Goal: Task Accomplishment & Management: Complete application form

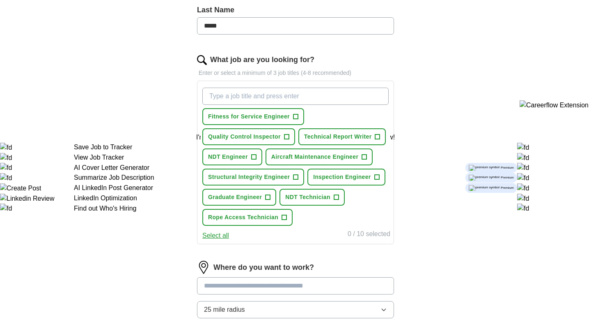
scroll to position [226, 0]
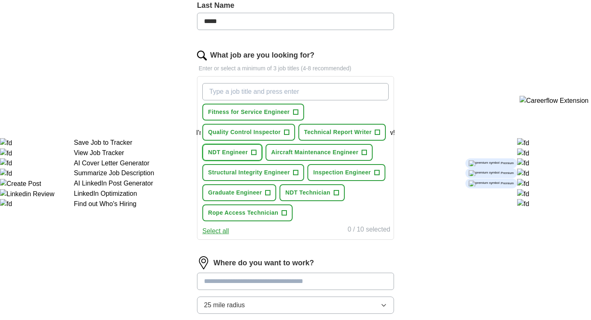
click at [209, 152] on span "NDT Engineer" at bounding box center [228, 152] width 40 height 9
click at [308, 193] on span "NDT Technician" at bounding box center [307, 192] width 45 height 9
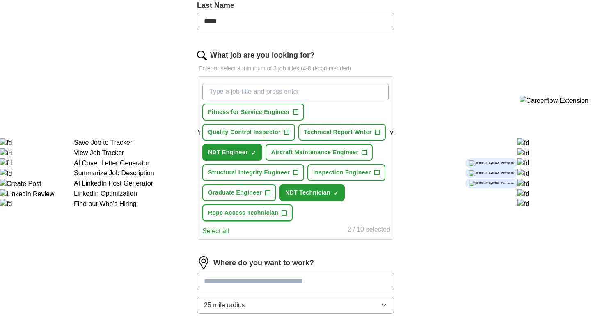
click at [239, 216] on span "Rope Access Technician" at bounding box center [243, 212] width 70 height 9
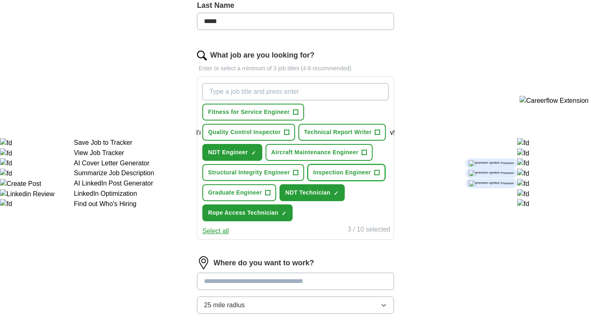
click at [358, 170] on span "Inspection Engineer" at bounding box center [342, 172] width 58 height 9
click at [224, 136] on span "Quality Control Inspector" at bounding box center [244, 132] width 73 height 9
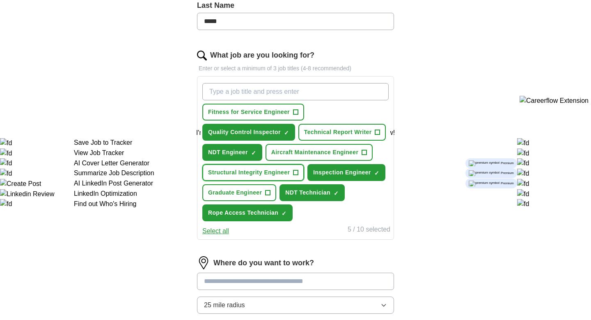
click at [228, 176] on span "Structural Integrity Engineer" at bounding box center [249, 172] width 82 height 9
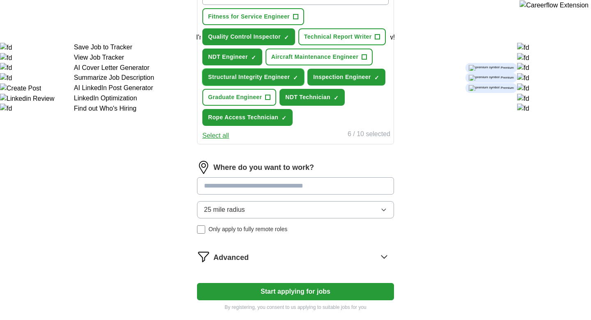
scroll to position [351, 0]
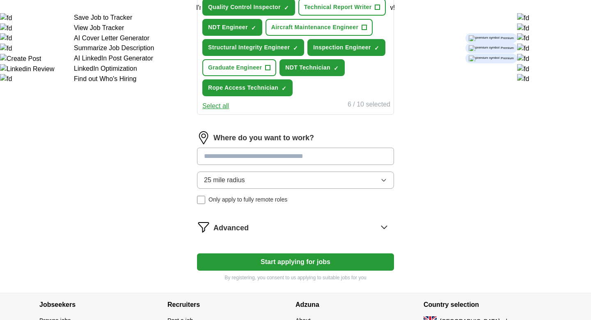
click at [236, 182] on span "25 mile radius" at bounding box center [224, 180] width 41 height 10
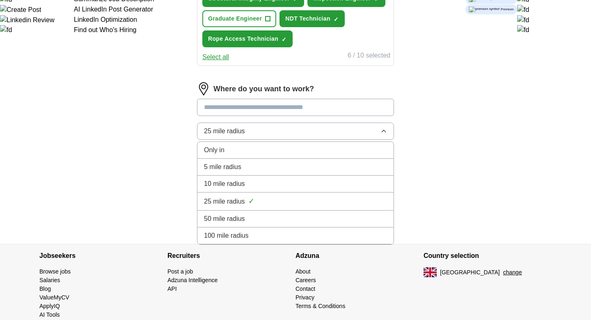
scroll to position [400, 0]
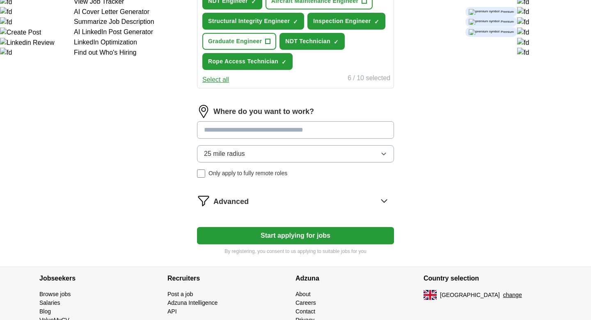
scroll to position [375, 0]
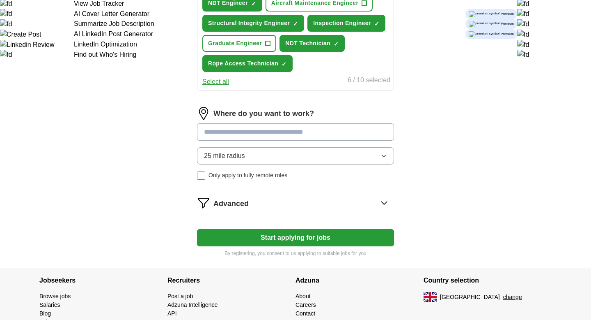
click at [221, 136] on input at bounding box center [295, 131] width 197 height 17
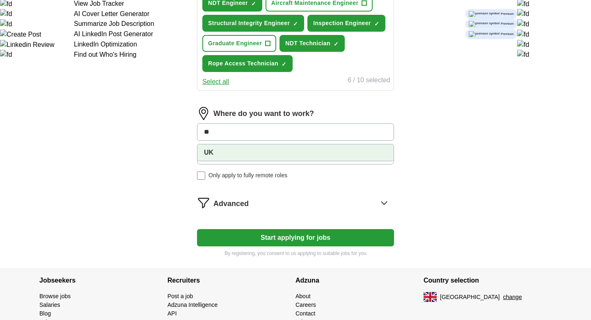
click at [223, 155] on li "UK" at bounding box center [296, 152] width 196 height 16
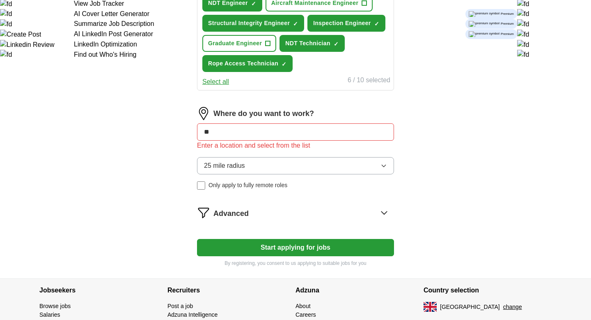
click at [236, 151] on div "Where do you want to work? ** Enter a location and select from the list 25 mile…" at bounding box center [295, 151] width 197 height 89
click at [244, 136] on input "**" at bounding box center [295, 131] width 197 height 17
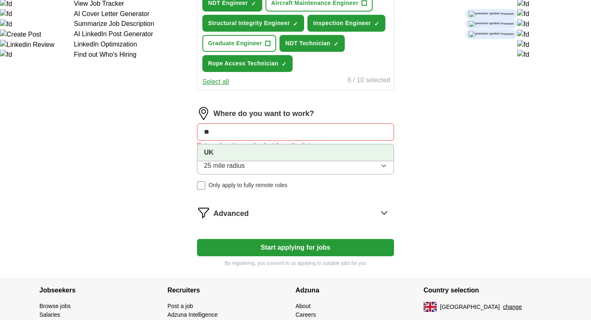
click at [238, 155] on li "UK" at bounding box center [296, 152] width 196 height 16
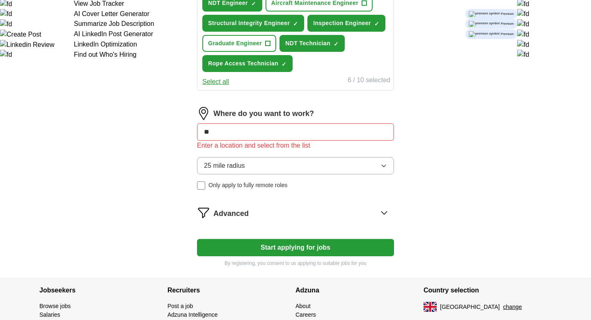
type input "*"
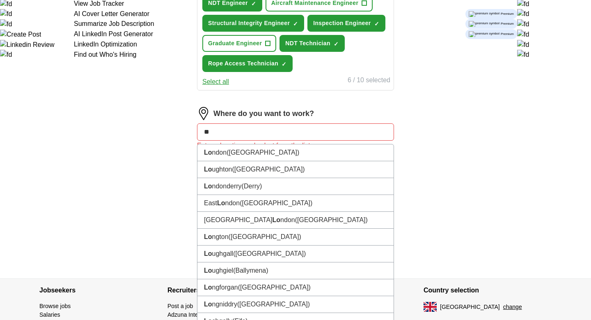
type input "***"
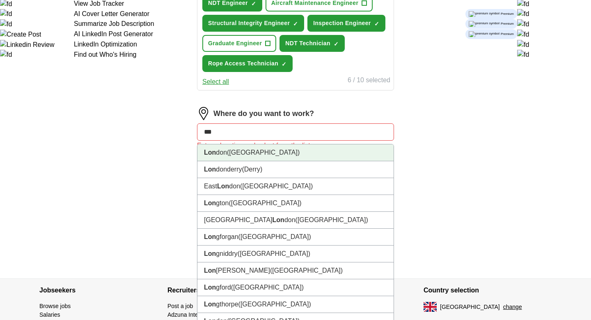
click at [240, 153] on span "([GEOGRAPHIC_DATA])" at bounding box center [263, 152] width 73 height 7
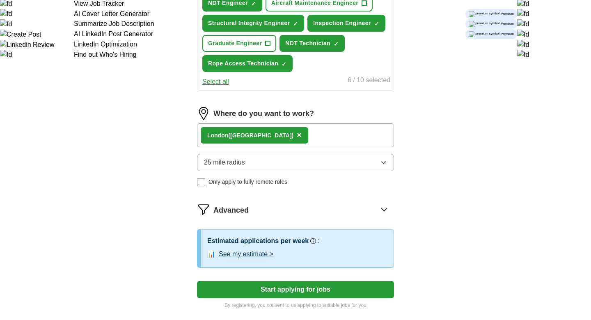
click at [243, 166] on span "25 mile radius" at bounding box center [224, 162] width 41 height 10
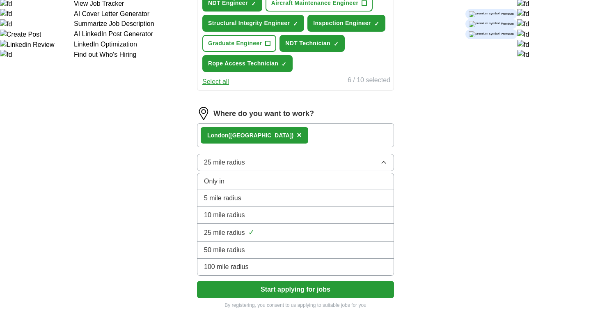
click at [243, 271] on span "100 mile radius" at bounding box center [226, 267] width 45 height 10
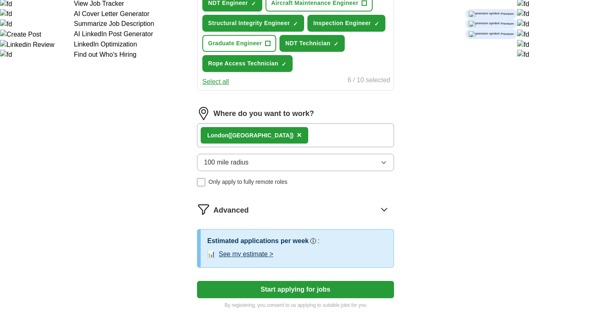
click at [297, 138] on span "×" at bounding box center [299, 134] width 5 height 9
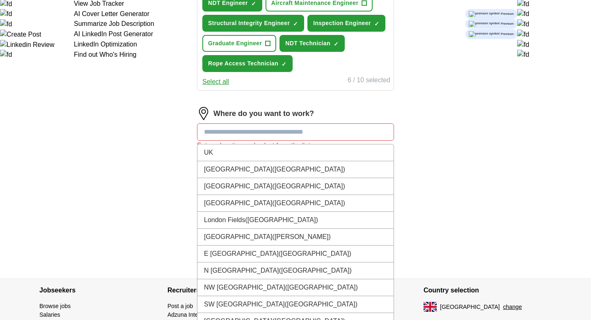
click at [244, 132] on input at bounding box center [295, 131] width 197 height 17
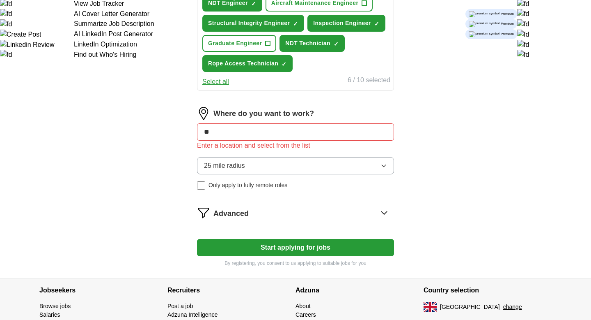
type input "*"
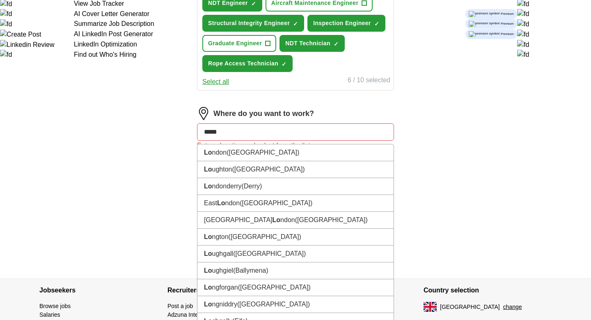
type input "******"
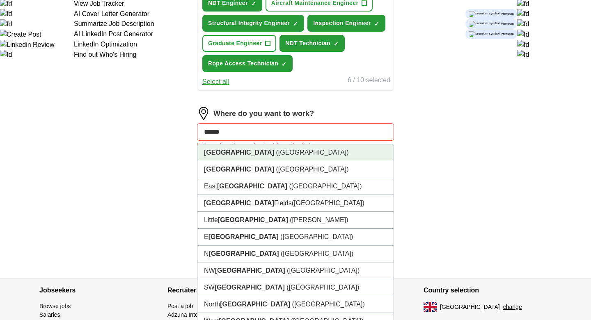
click at [246, 151] on li "[GEOGRAPHIC_DATA] ([GEOGRAPHIC_DATA])" at bounding box center [296, 152] width 196 height 17
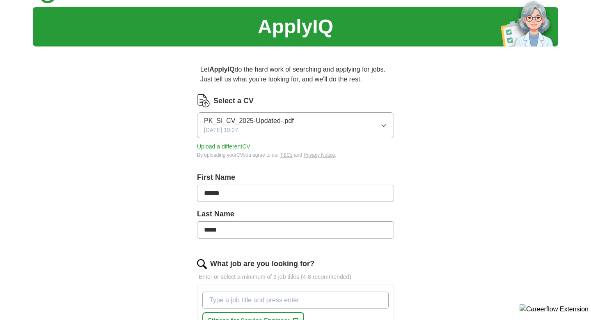
scroll to position [0, 0]
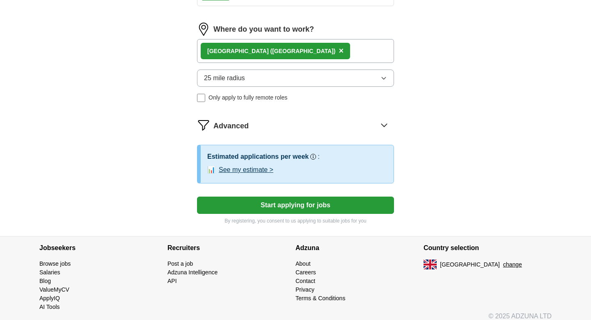
click at [263, 208] on button "Start applying for jobs" at bounding box center [295, 204] width 197 height 17
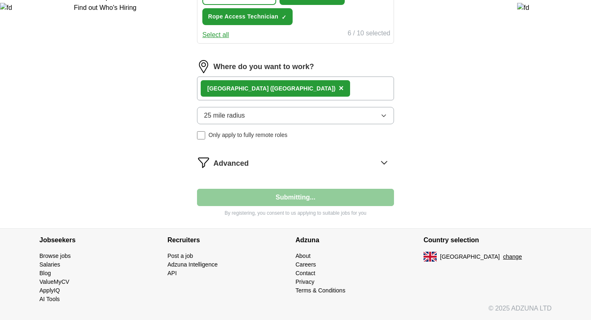
scroll to position [422, 0]
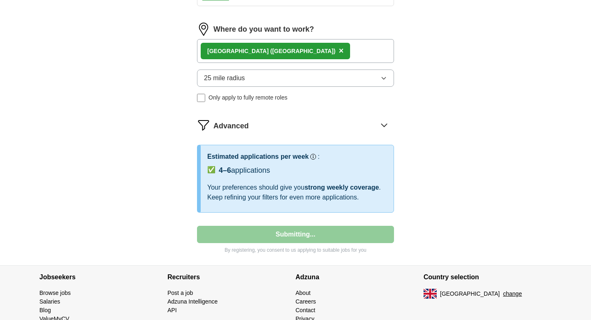
select select "**"
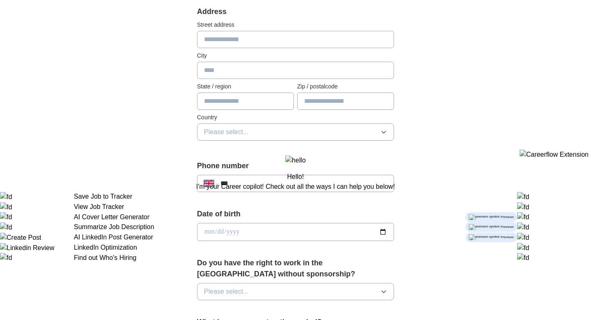
scroll to position [0, 0]
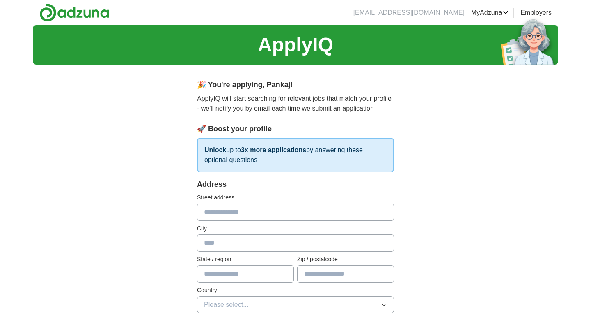
click at [0, 0] on link "ApplyIQ" at bounding box center [0, 0] width 0 height 0
